Goal: Information Seeking & Learning: Check status

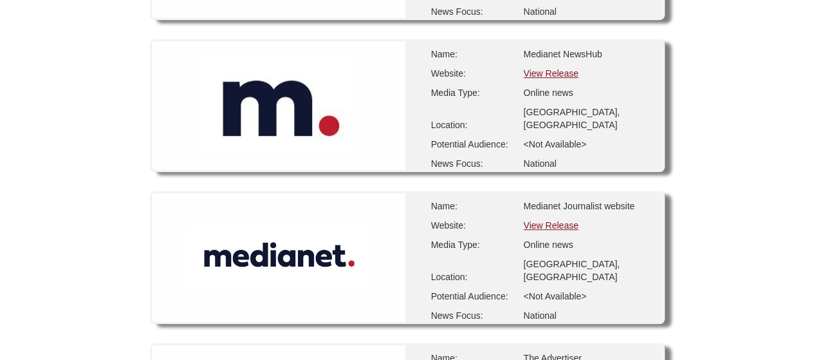
scroll to position [408, 0]
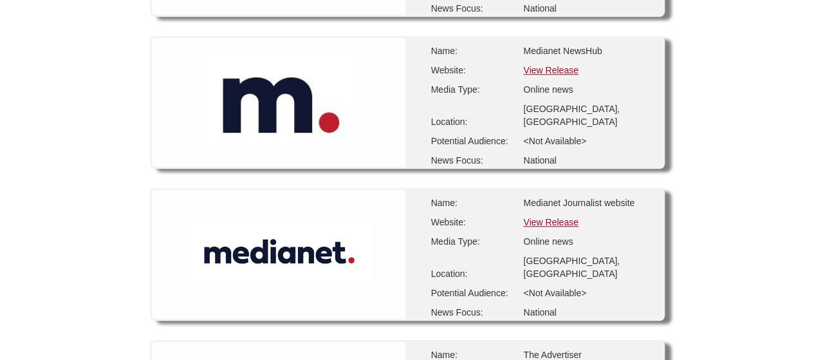
click at [555, 220] on link "View Release" at bounding box center [550, 222] width 55 height 10
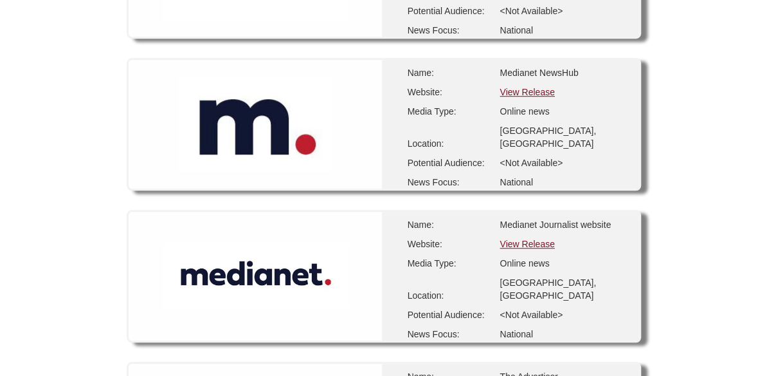
scroll to position [389, 0]
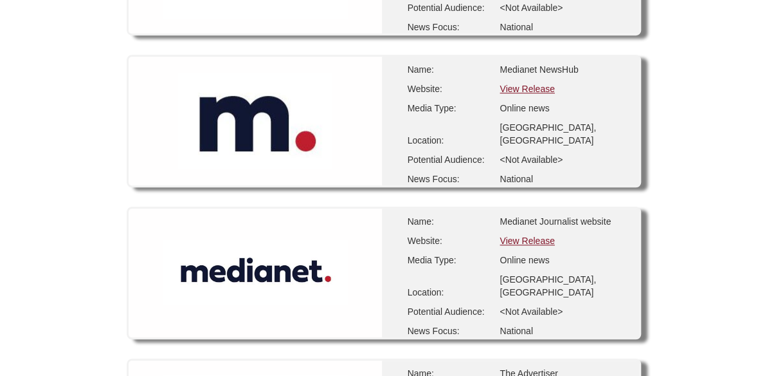
click at [553, 240] on link "View Release" at bounding box center [527, 240] width 55 height 10
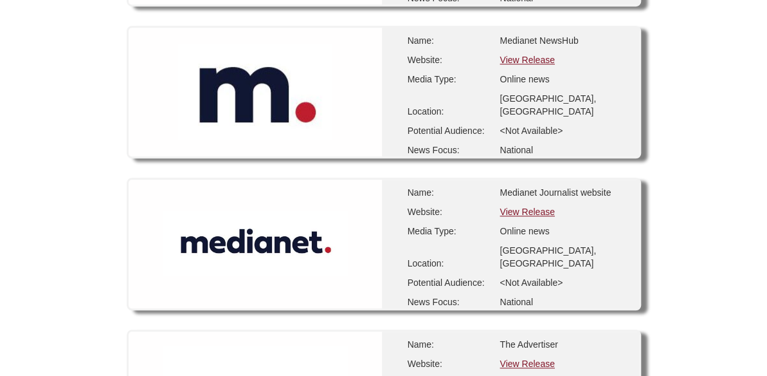
scroll to position [421, 0]
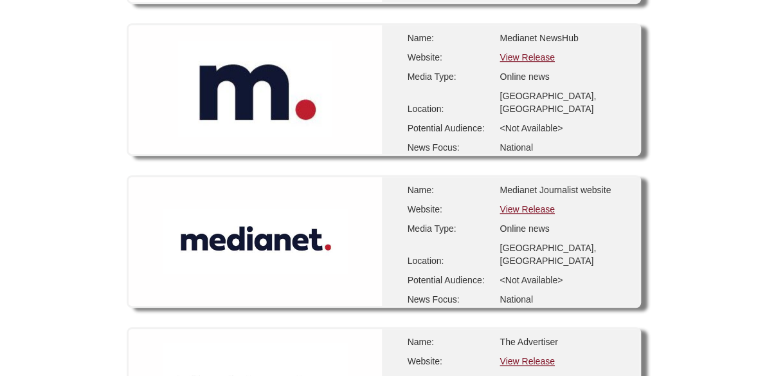
click at [555, 207] on link "View Release" at bounding box center [527, 209] width 55 height 10
click at [531, 210] on link "View Release" at bounding box center [527, 209] width 55 height 10
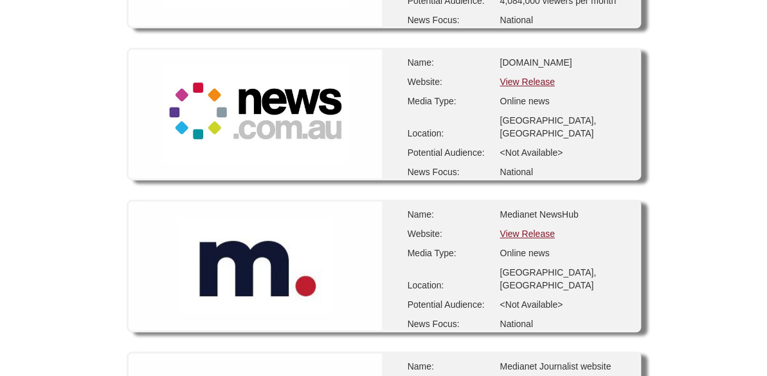
scroll to position [257, 0]
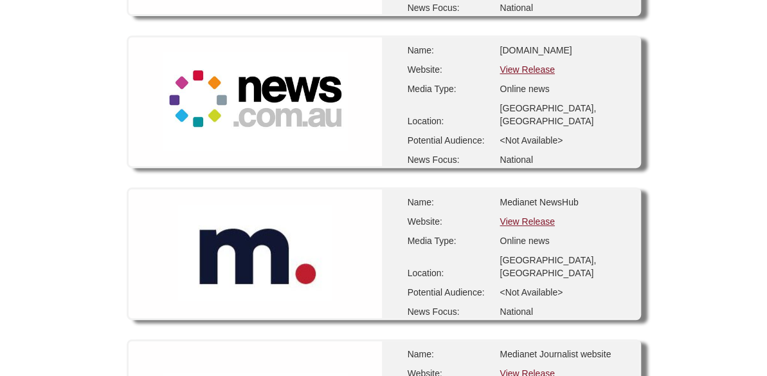
click at [551, 372] on link "View Release" at bounding box center [527, 373] width 55 height 10
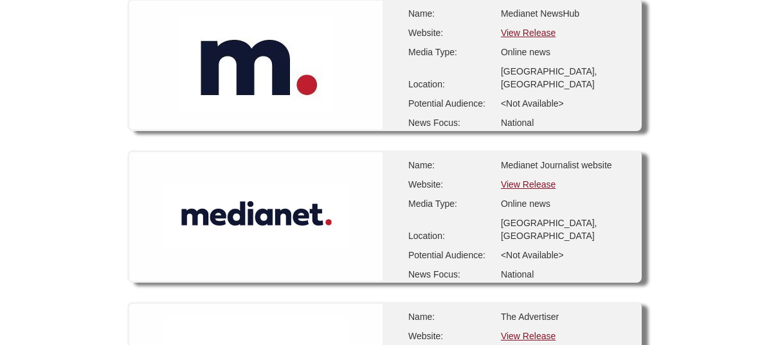
scroll to position [488, 0]
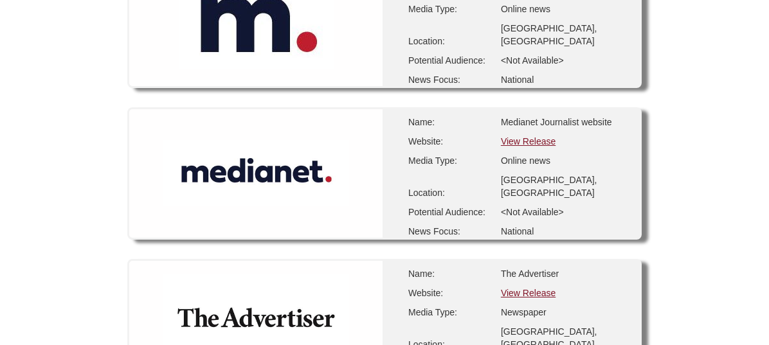
click at [551, 140] on link "View Release" at bounding box center [528, 141] width 55 height 10
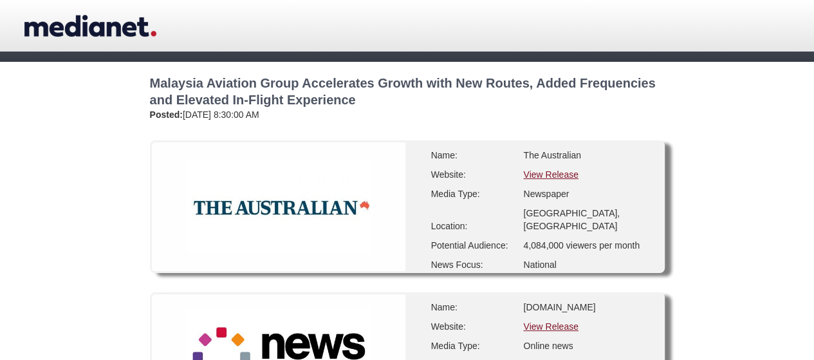
click at [571, 333] on div "Name: [DOMAIN_NAME] Website: View Release Media Type: Online news Location: [GE…" at bounding box center [533, 358] width 257 height 129
click at [569, 325] on link "View Release" at bounding box center [550, 326] width 55 height 10
click at [531, 175] on link "View Release" at bounding box center [550, 174] width 55 height 10
